Goal: Navigation & Orientation: Find specific page/section

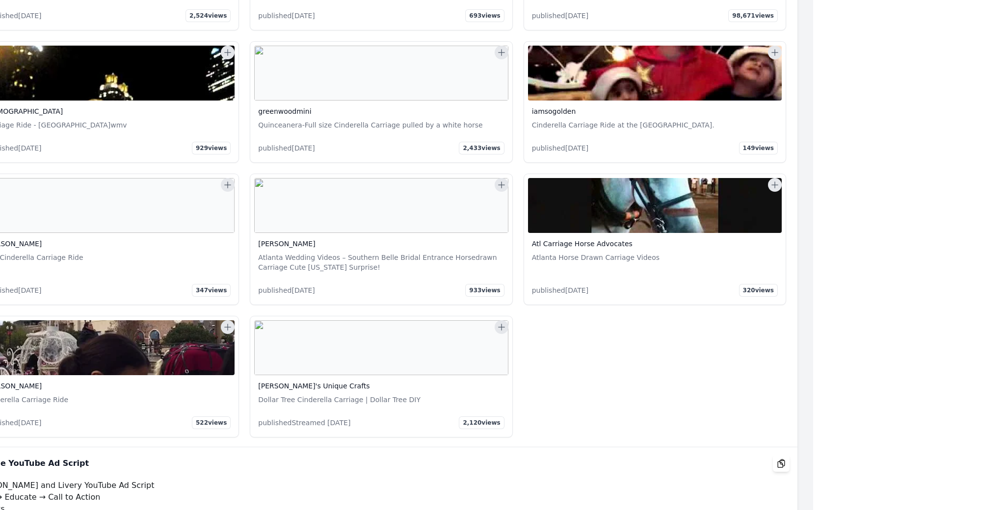
scroll to position [32840, 192]
